Goal: Find specific page/section: Find specific page/section

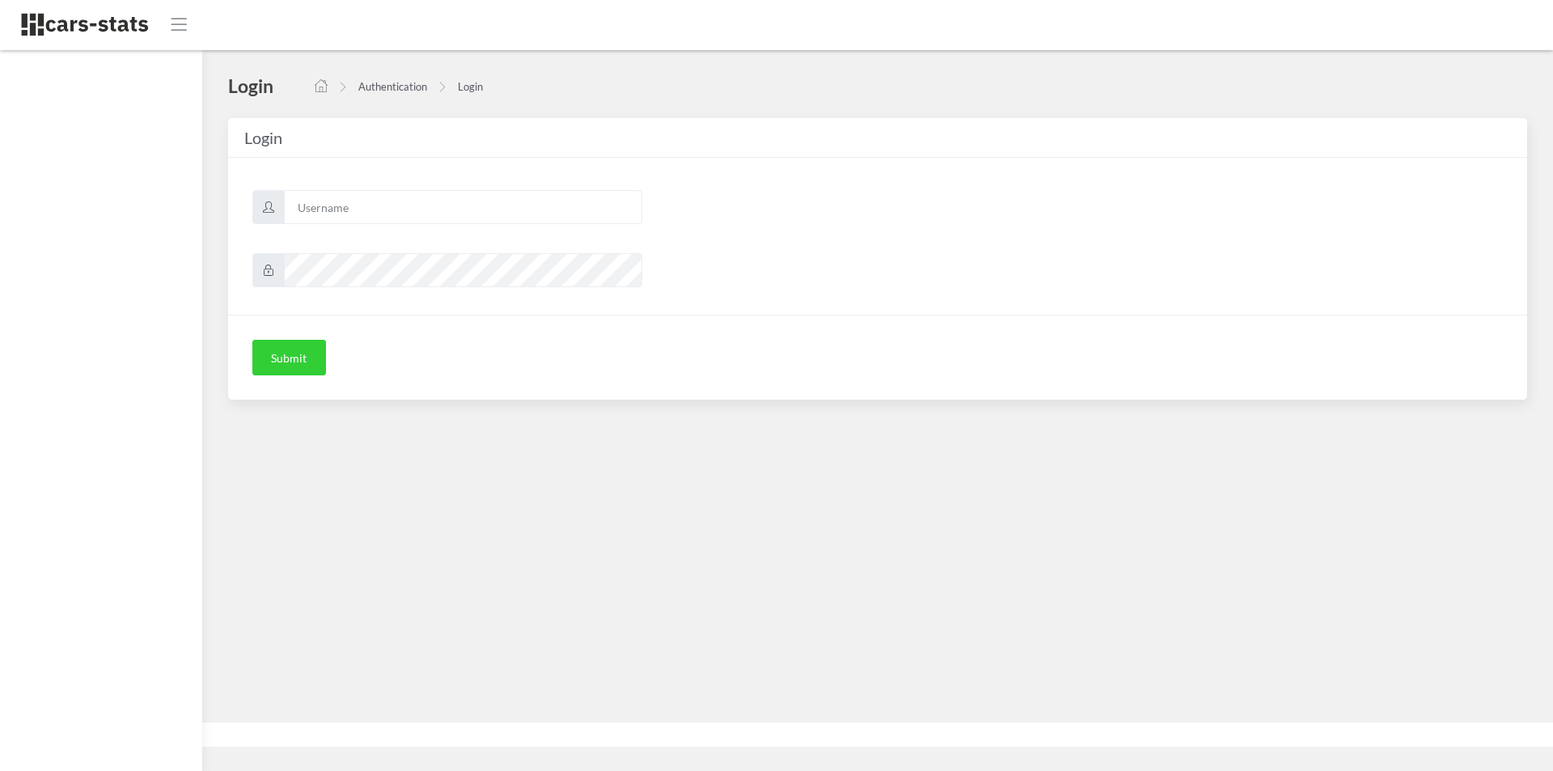
scroll to position [12, 12]
type input "mazda"
click at [298, 349] on button "Submit" at bounding box center [289, 358] width 74 height 36
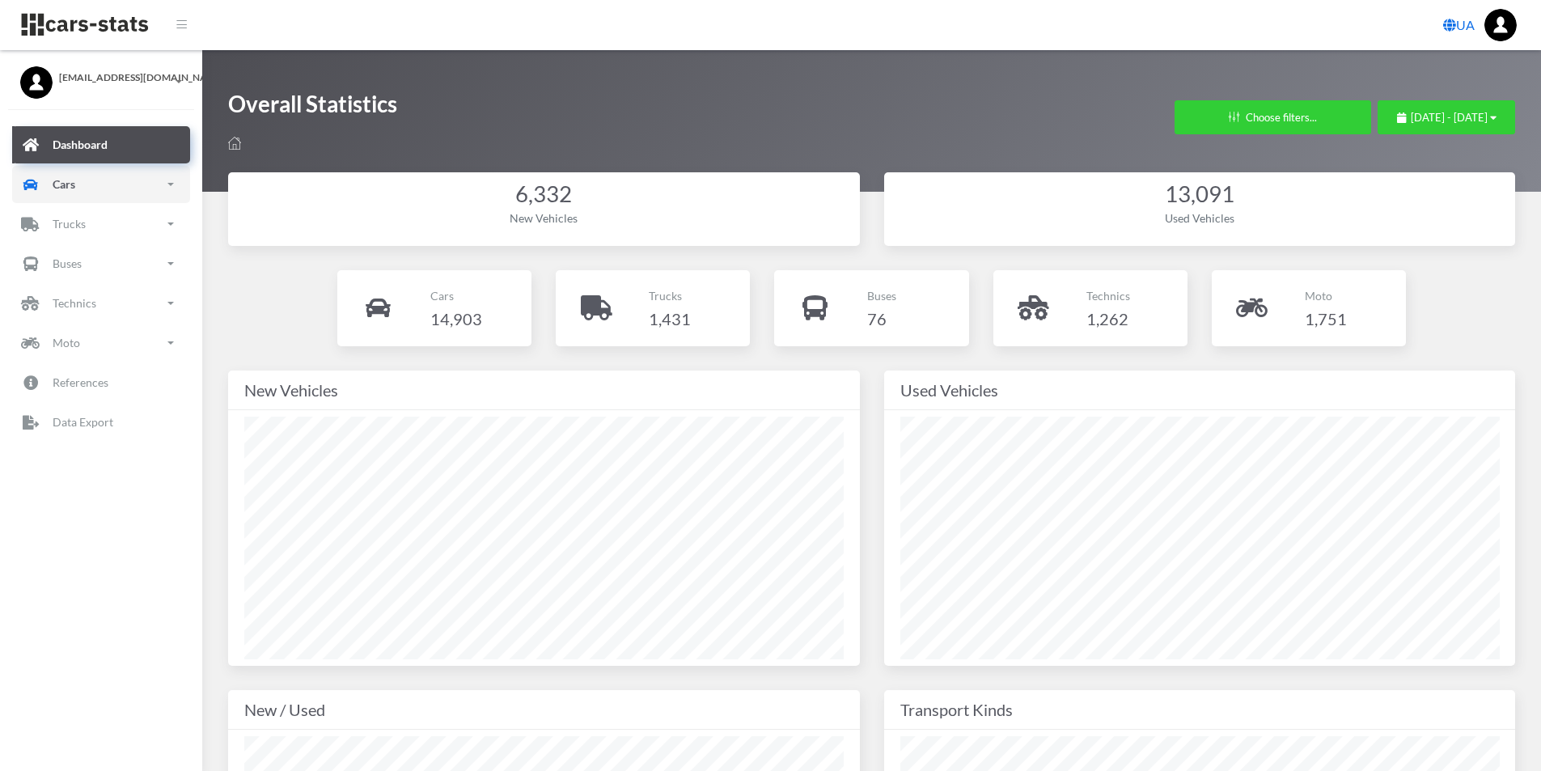
click at [54, 188] on p "Cars" at bounding box center [64, 184] width 23 height 20
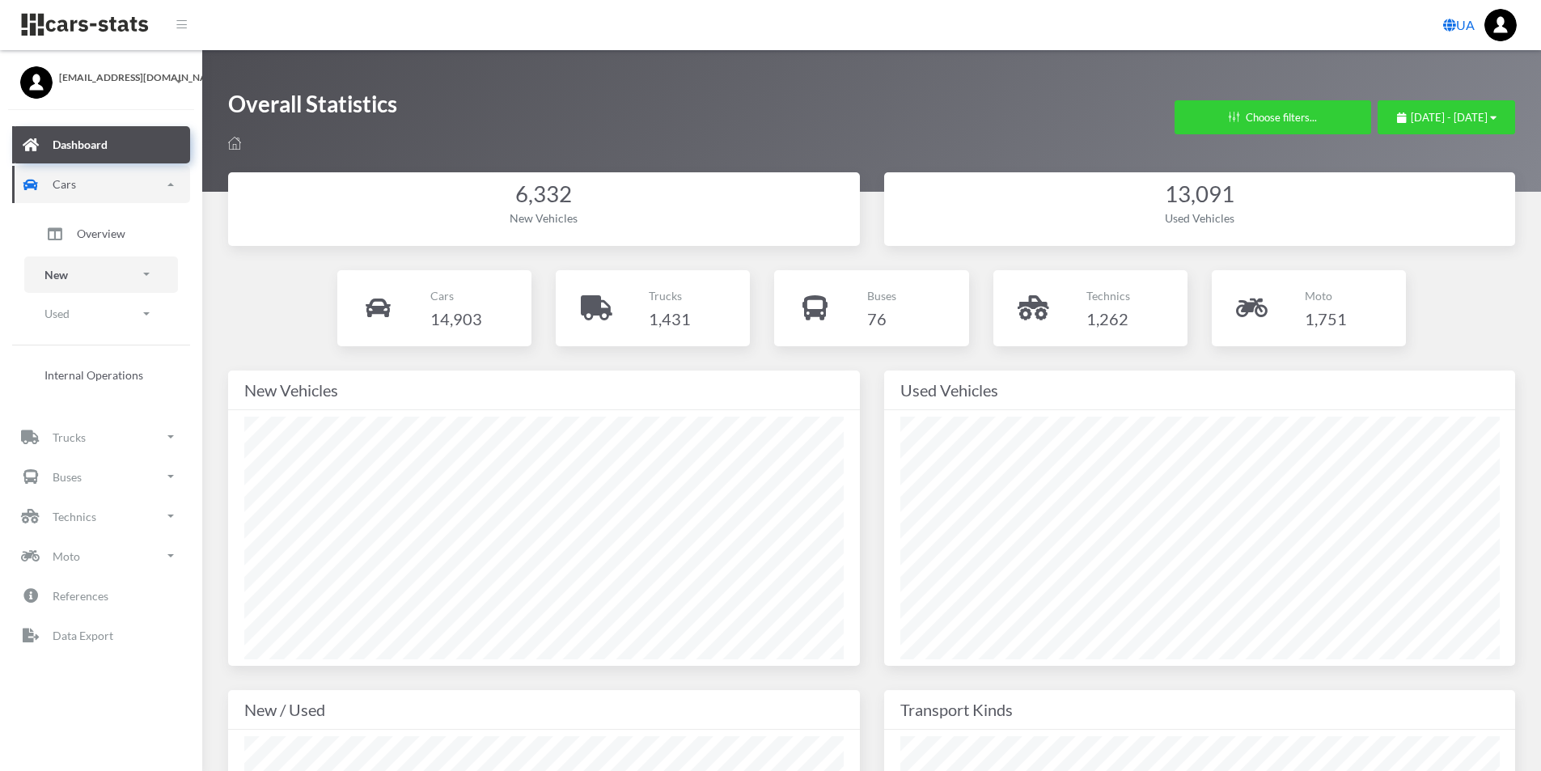
click at [78, 283] on link "New" at bounding box center [101, 274] width 154 height 36
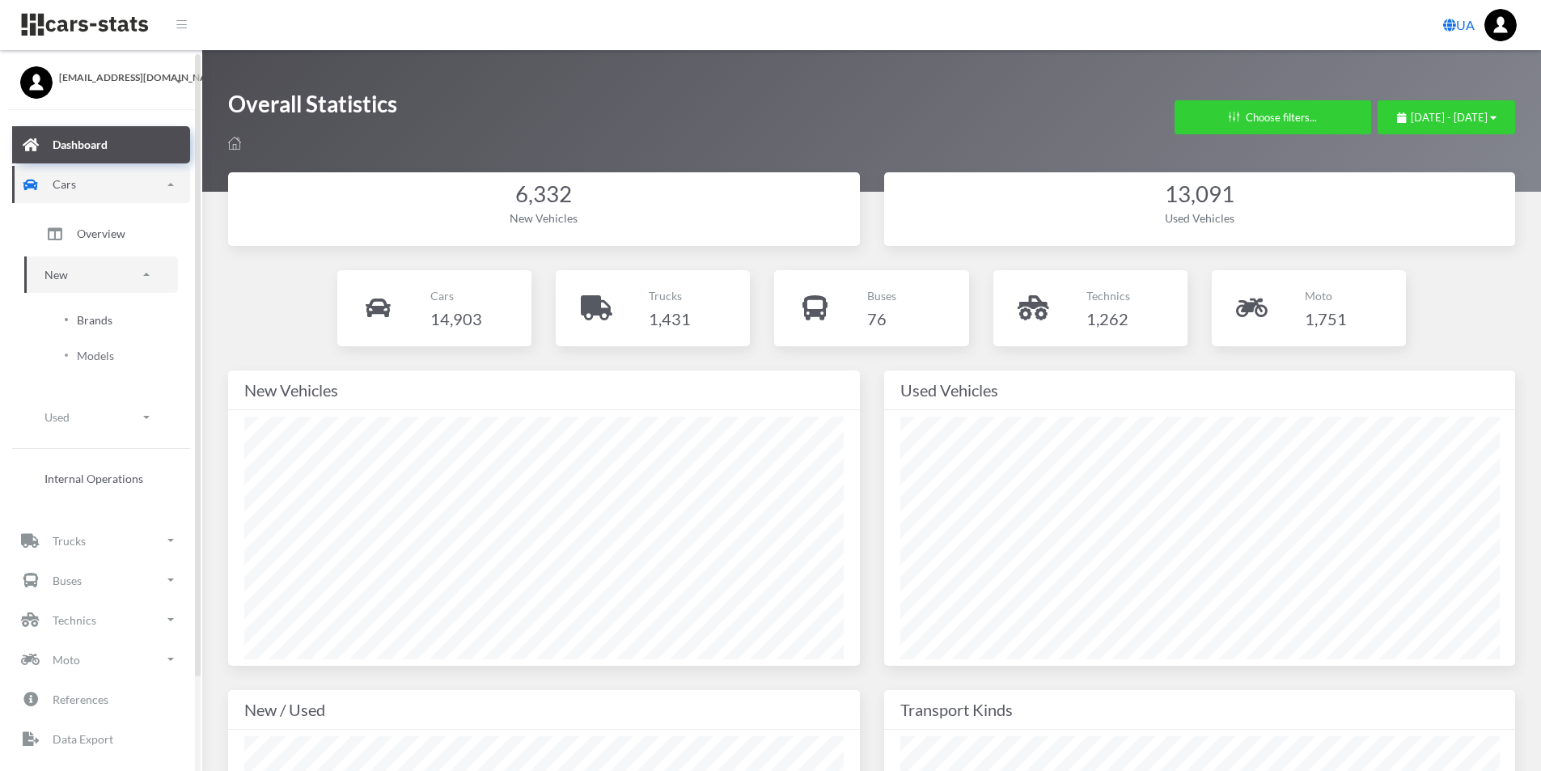
click at [79, 322] on span "Brands" at bounding box center [95, 319] width 36 height 17
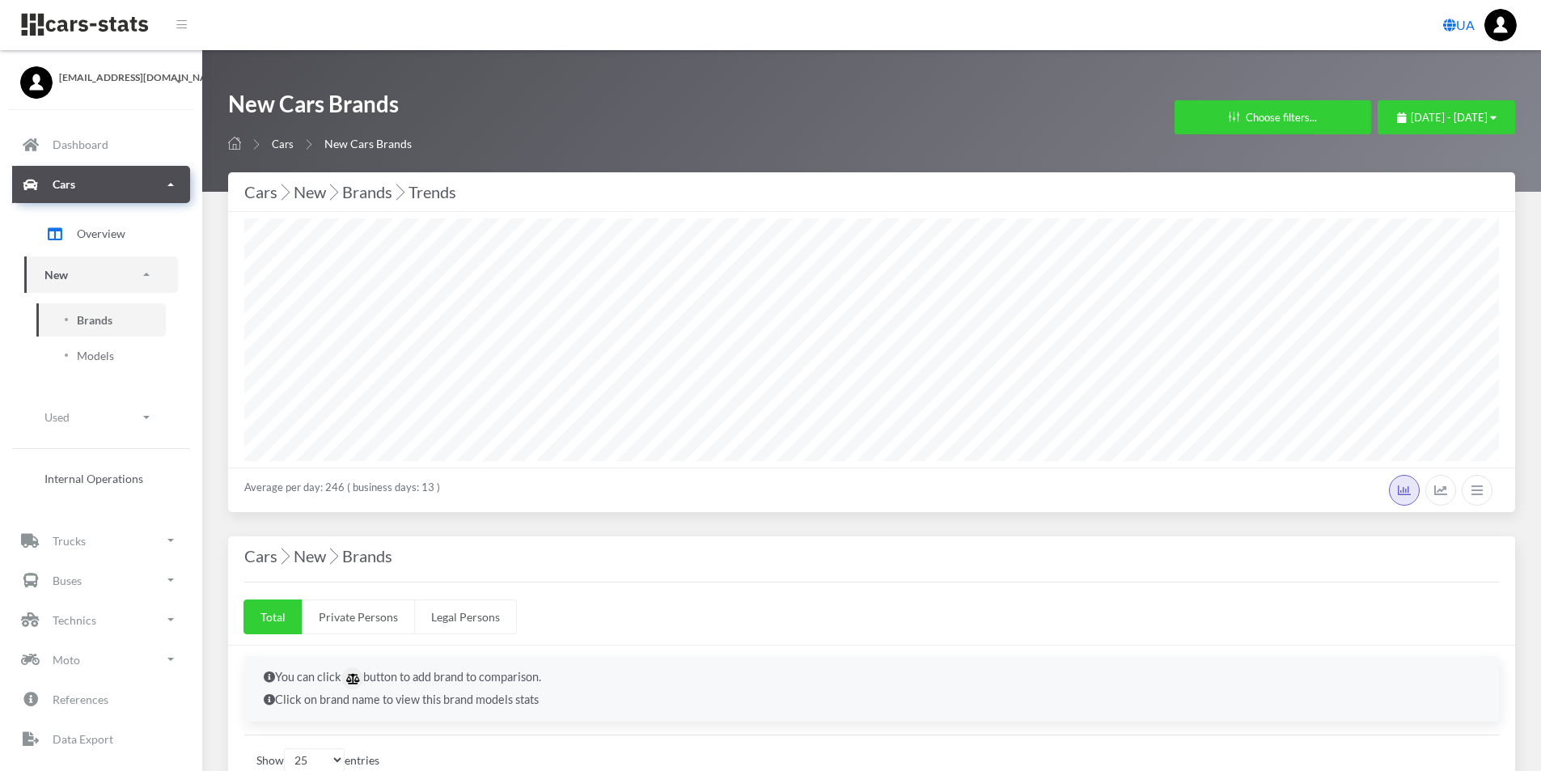
select select "25"
